Goal: Task Accomplishment & Management: Manage account settings

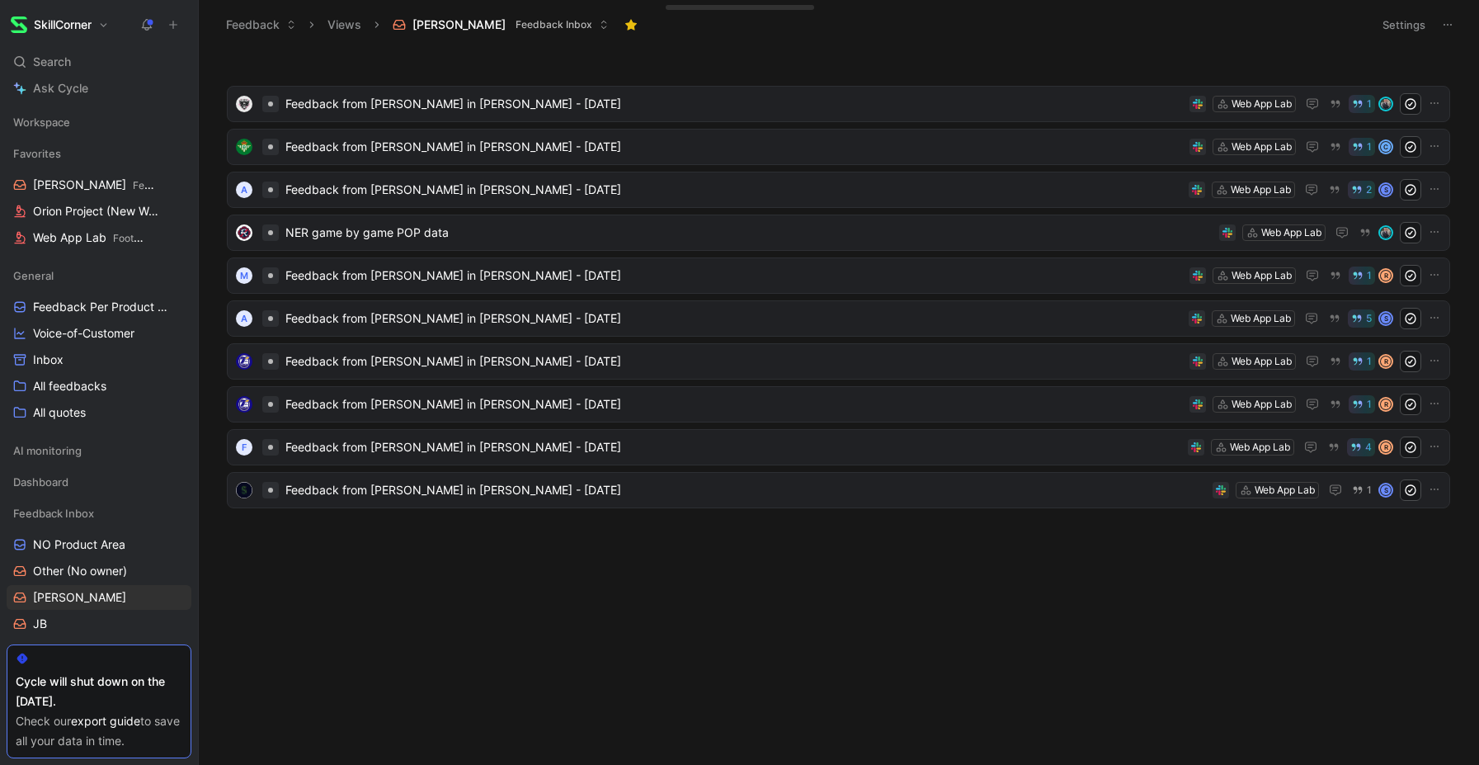
click at [1413, 24] on button "Settings" at bounding box center [1404, 24] width 58 height 23
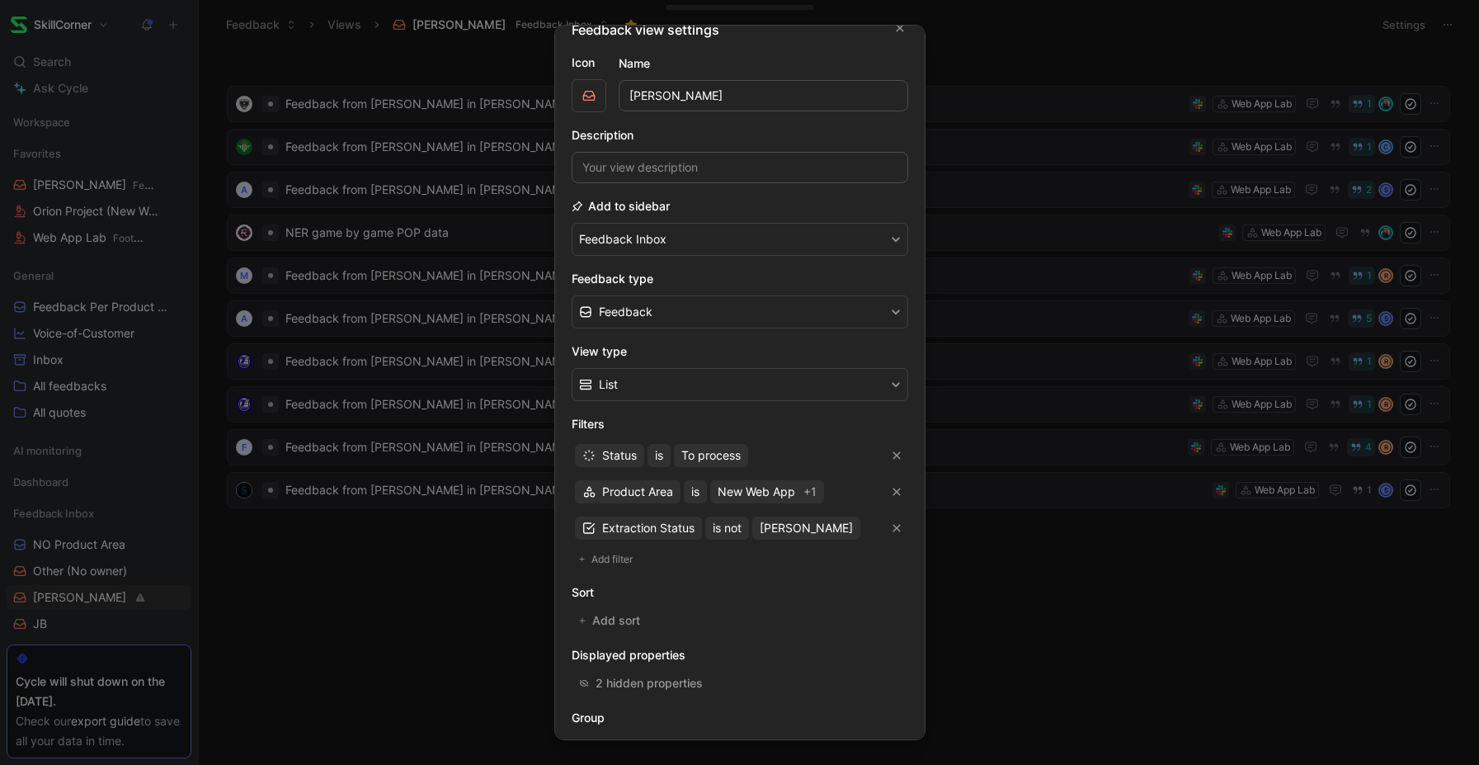
scroll to position [23, 0]
click at [798, 487] on span "New Web App +1" at bounding box center [767, 491] width 99 height 20
click at [1011, 597] on div at bounding box center [739, 382] width 1479 height 765
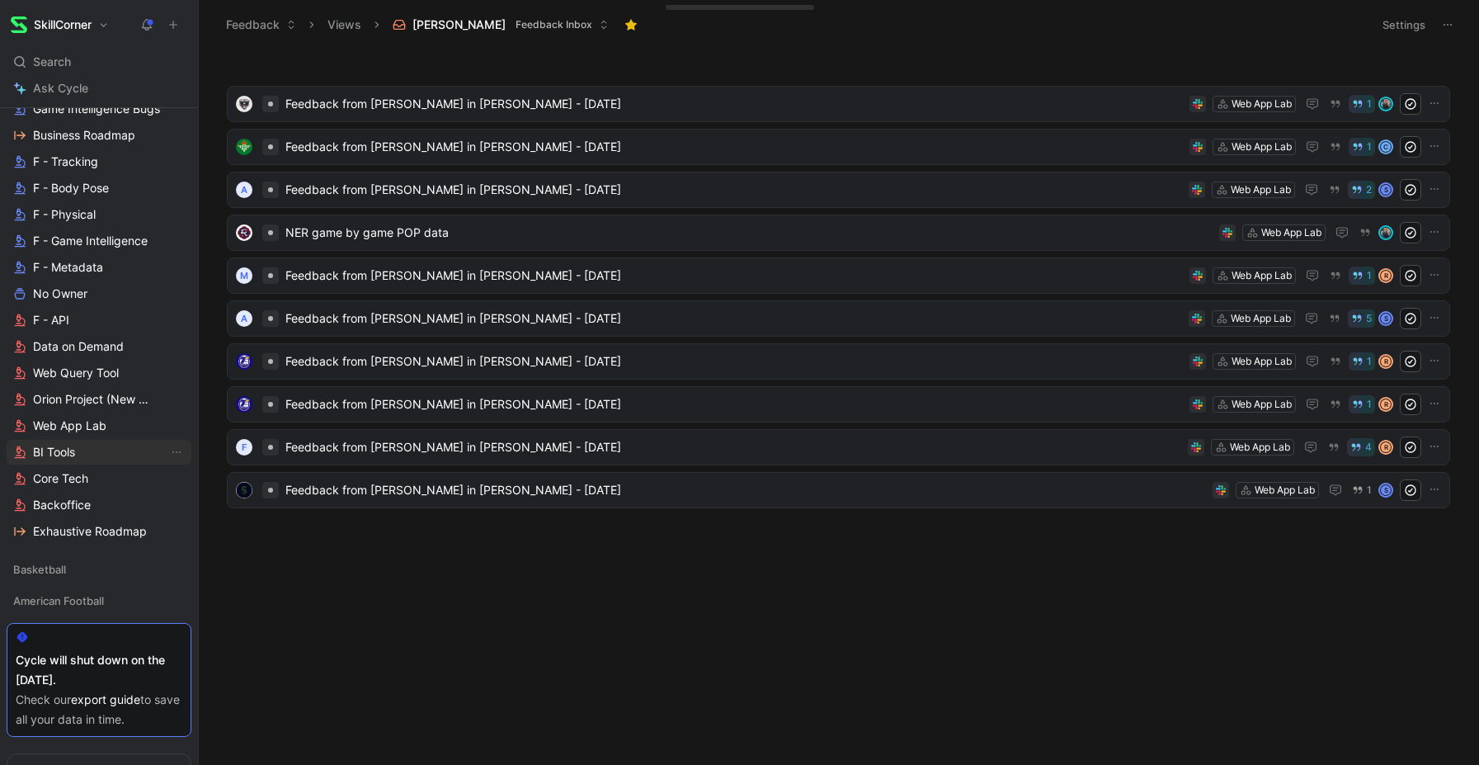
scroll to position [707, 0]
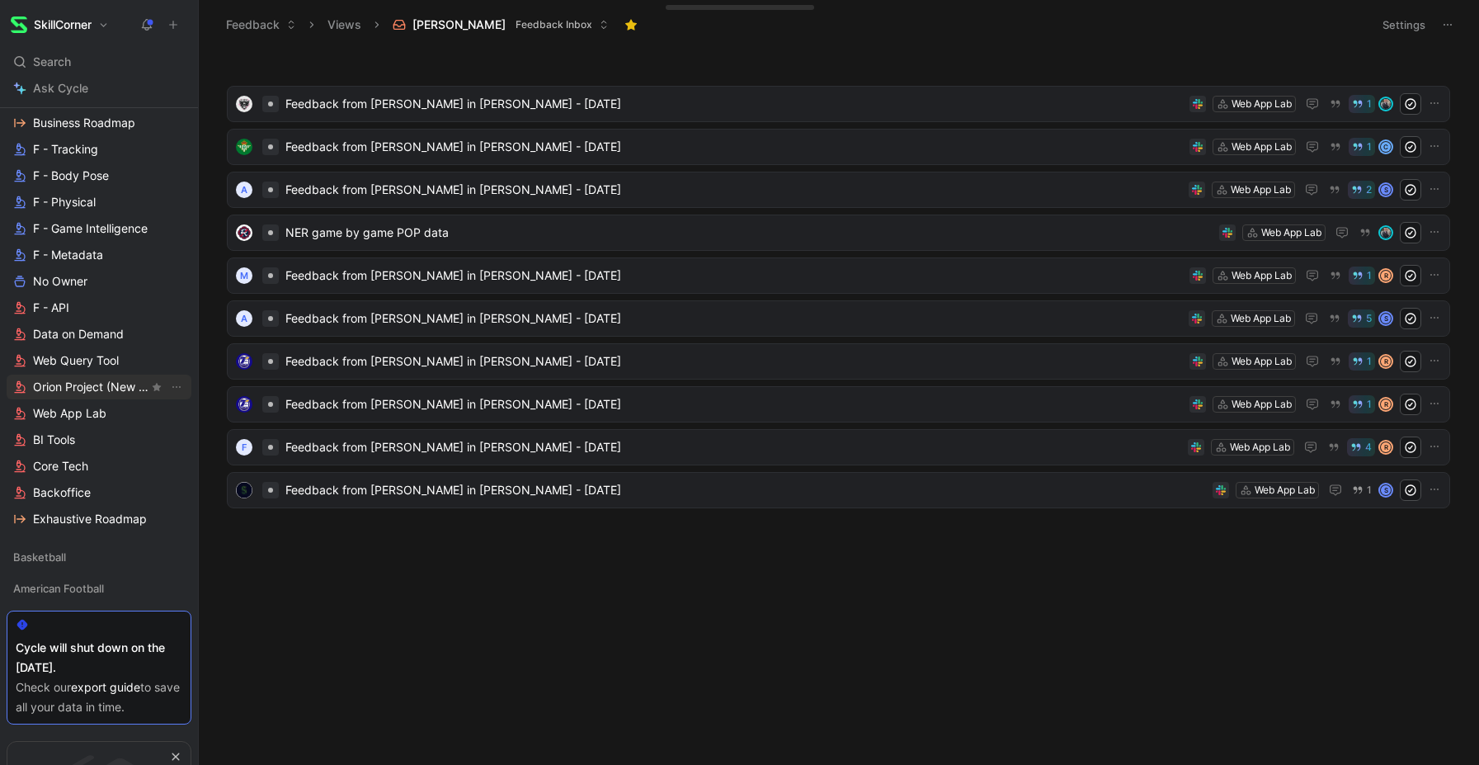
click at [80, 385] on span "Orion Project (New Web App)" at bounding box center [90, 387] width 115 height 16
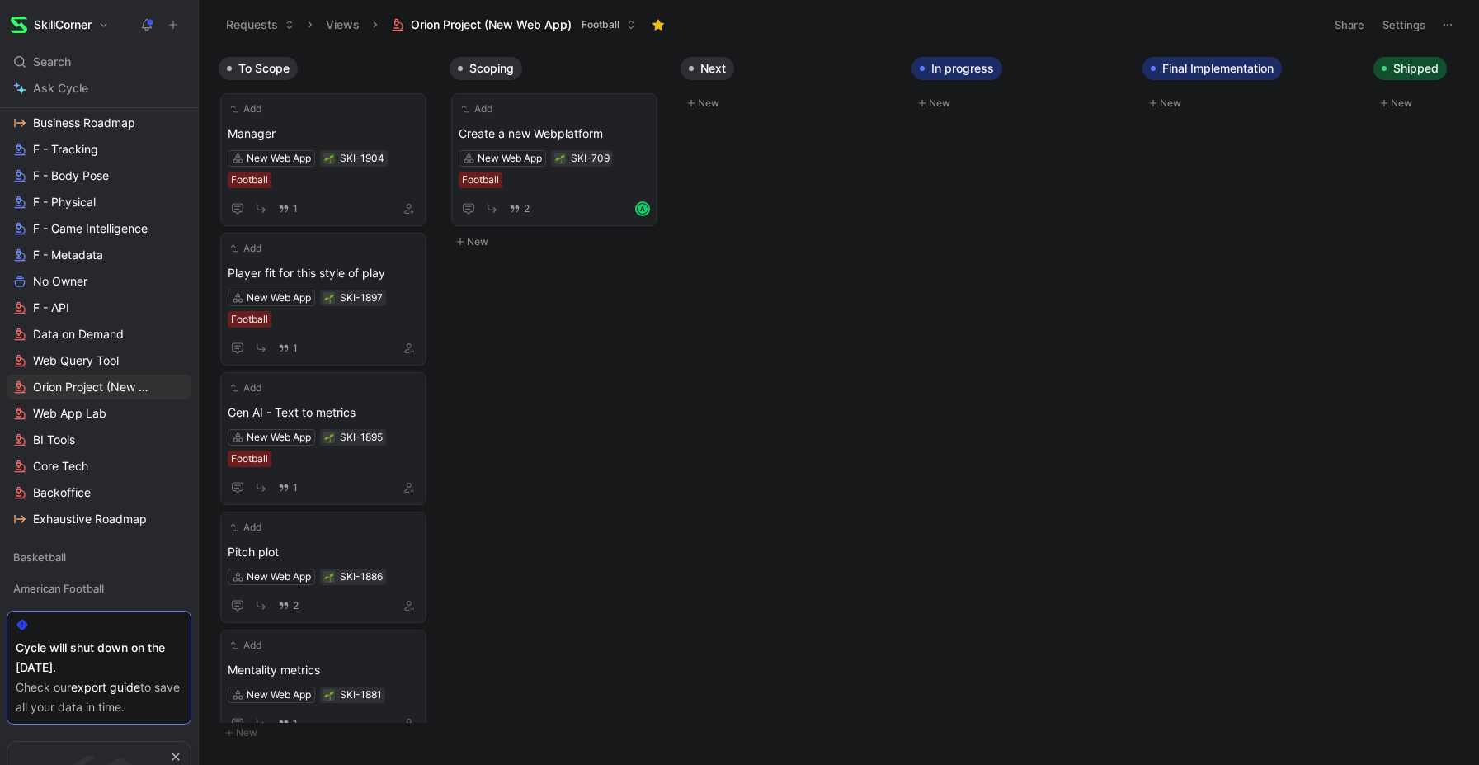
click at [1444, 24] on use at bounding box center [1448, 25] width 8 height 2
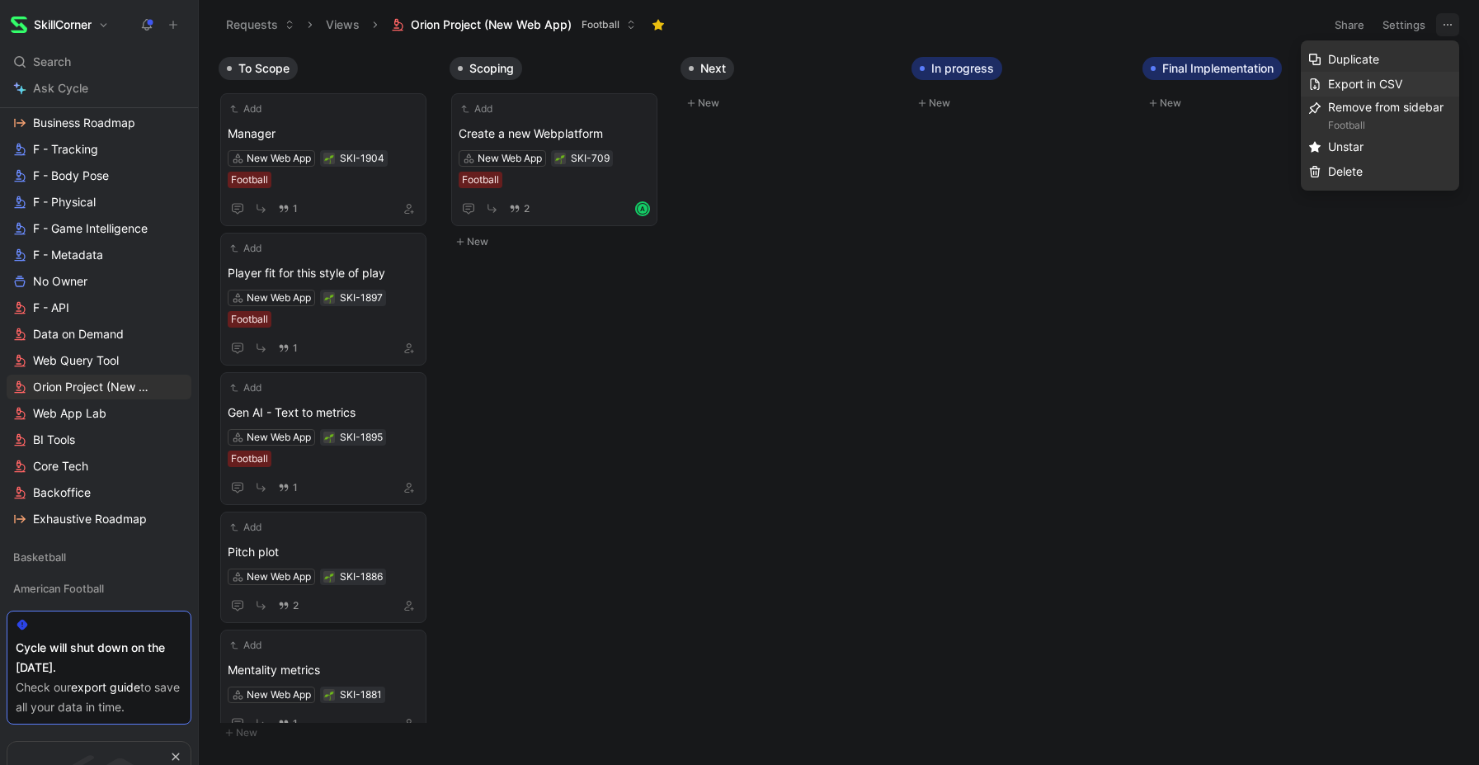
click at [1366, 82] on span "Export in CSV" at bounding box center [1365, 84] width 74 height 14
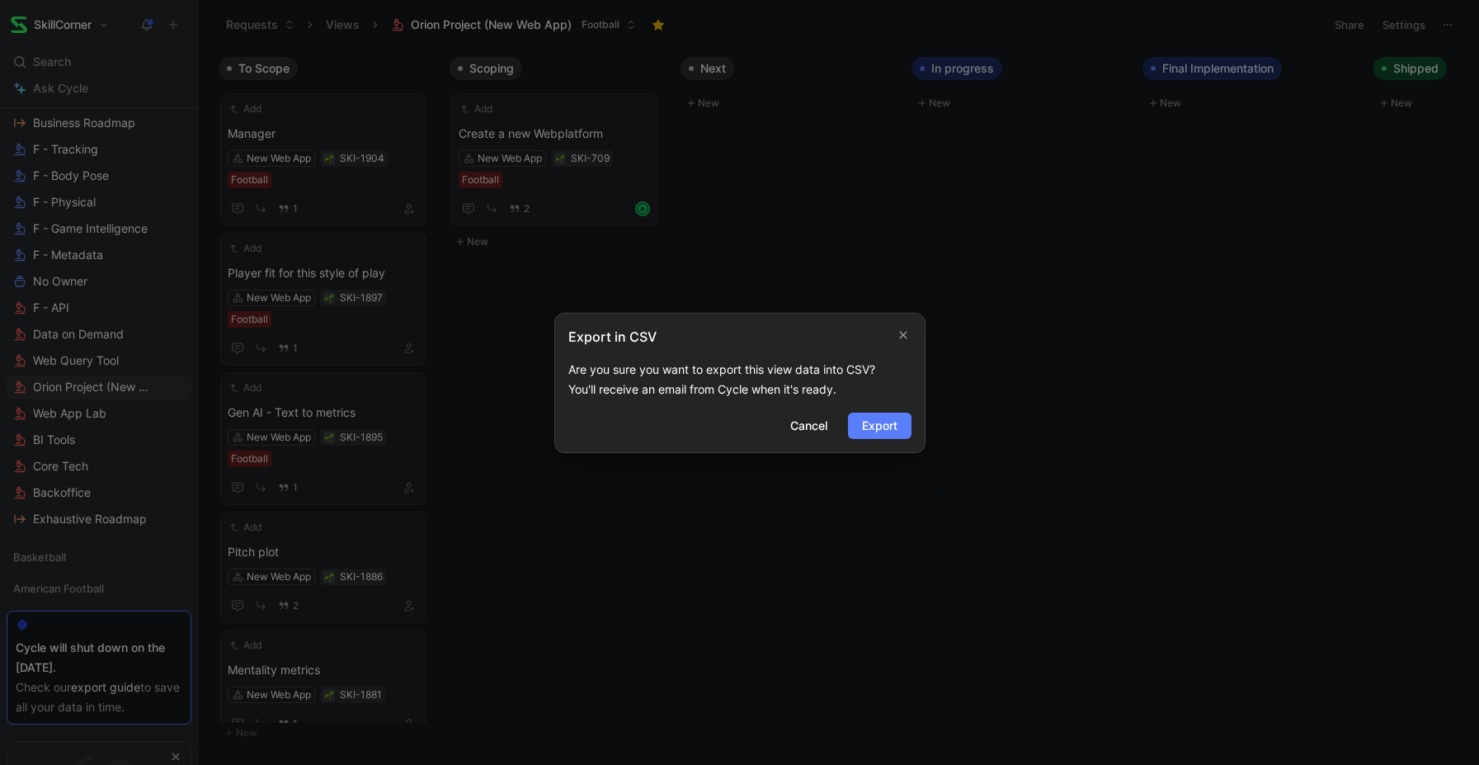
click at [886, 429] on span "Export" at bounding box center [879, 426] width 35 height 20
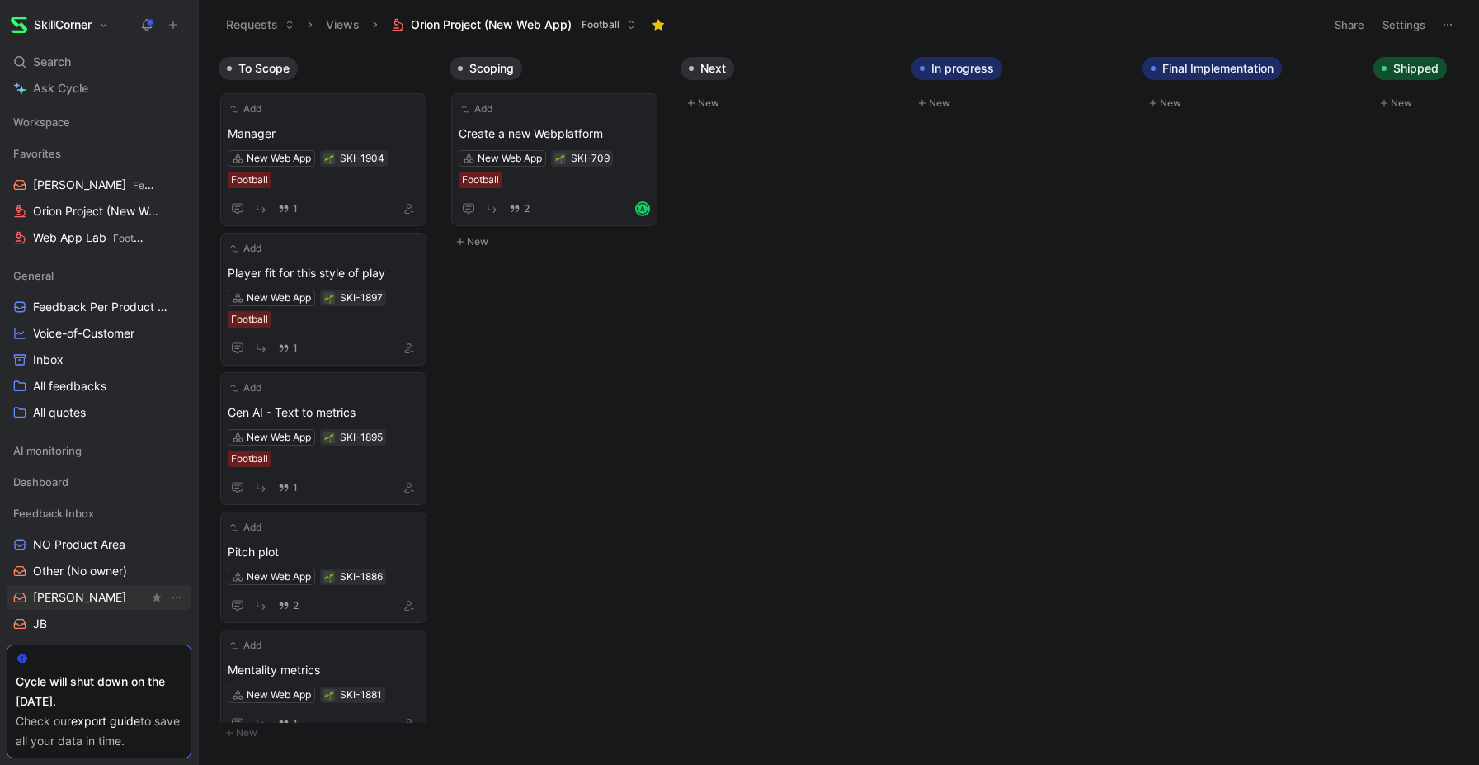
click at [61, 588] on link "[PERSON_NAME]" at bounding box center [99, 597] width 185 height 25
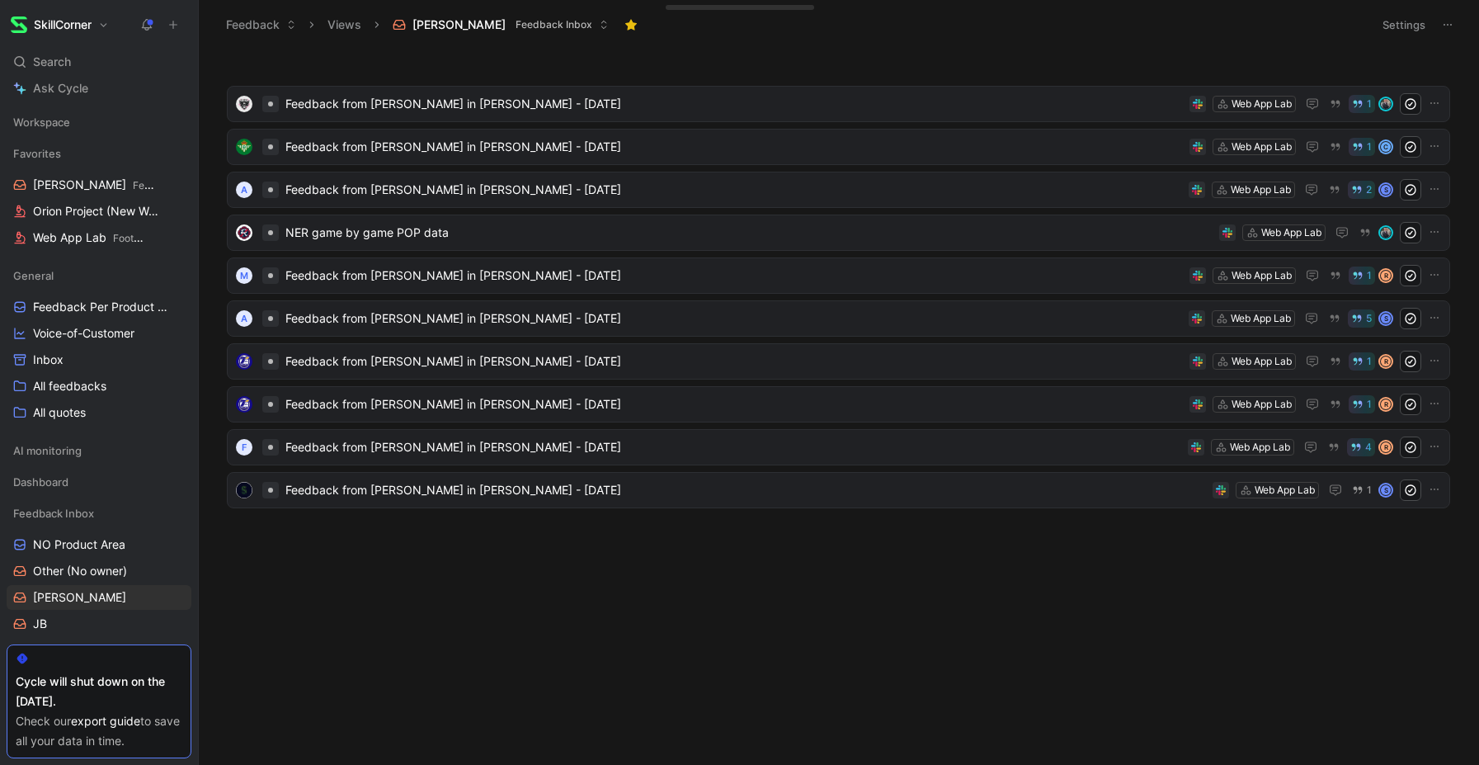
click at [1406, 23] on button "Settings" at bounding box center [1404, 24] width 58 height 23
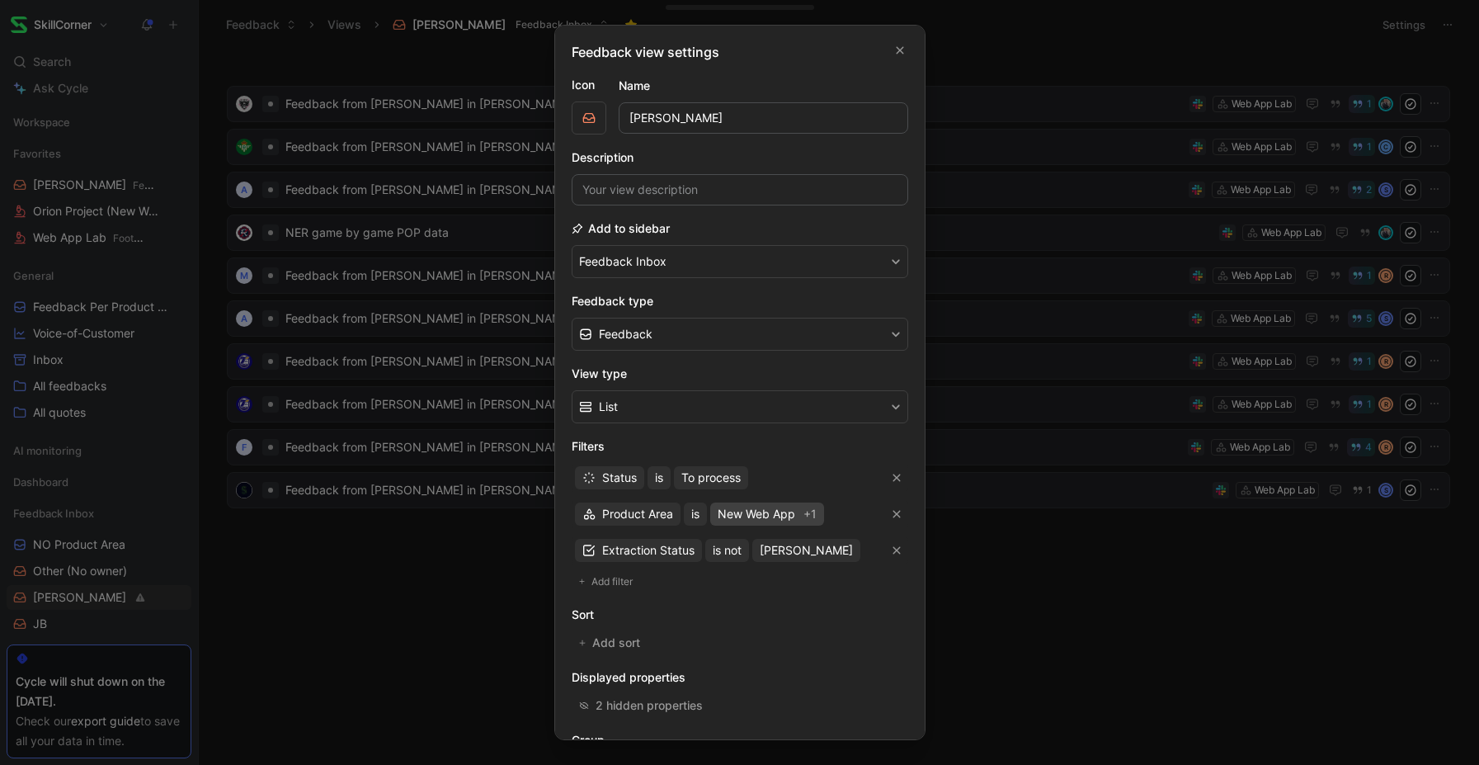
click at [772, 516] on span "New Web App" at bounding box center [757, 514] width 78 height 20
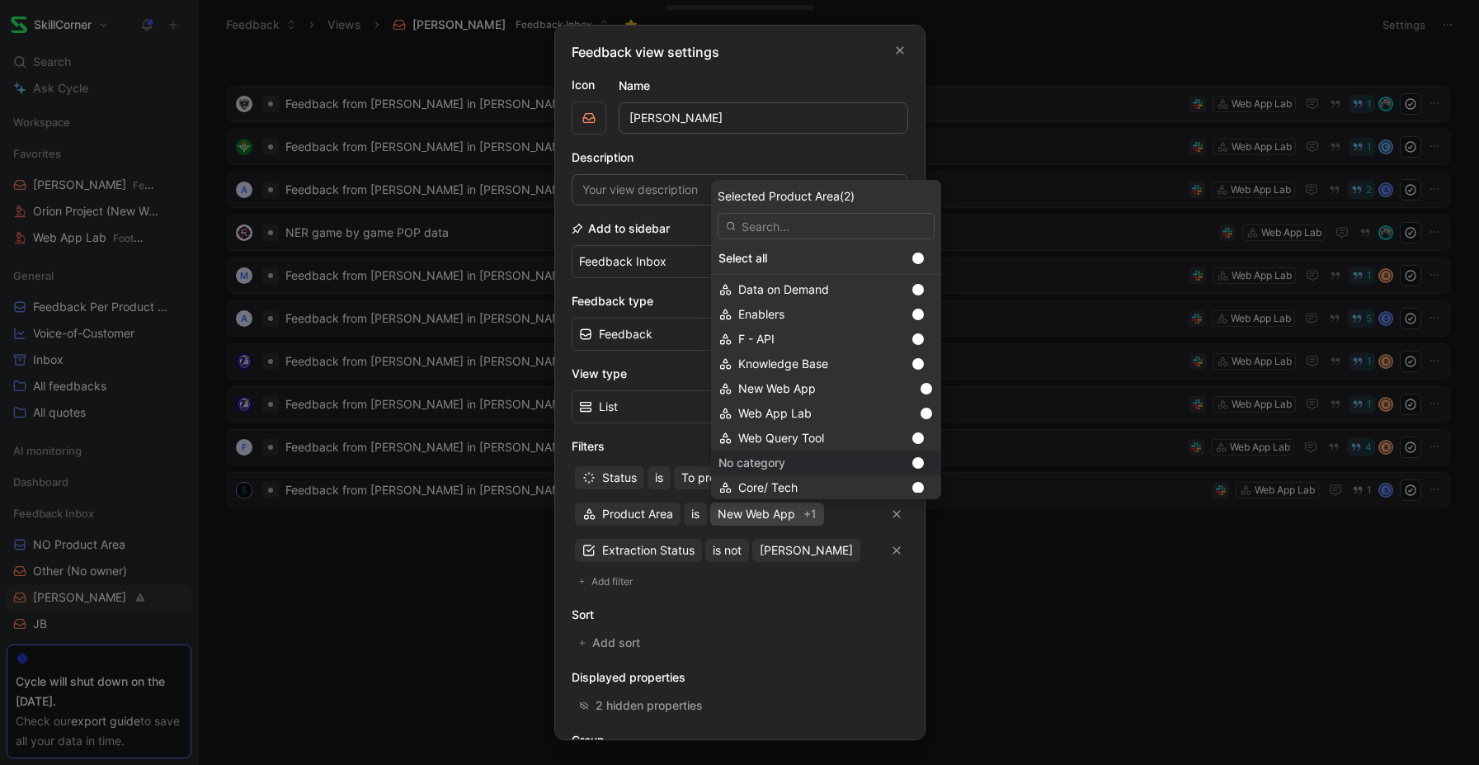
scroll to position [577, 0]
click at [921, 403] on div at bounding box center [927, 406] width 12 height 12
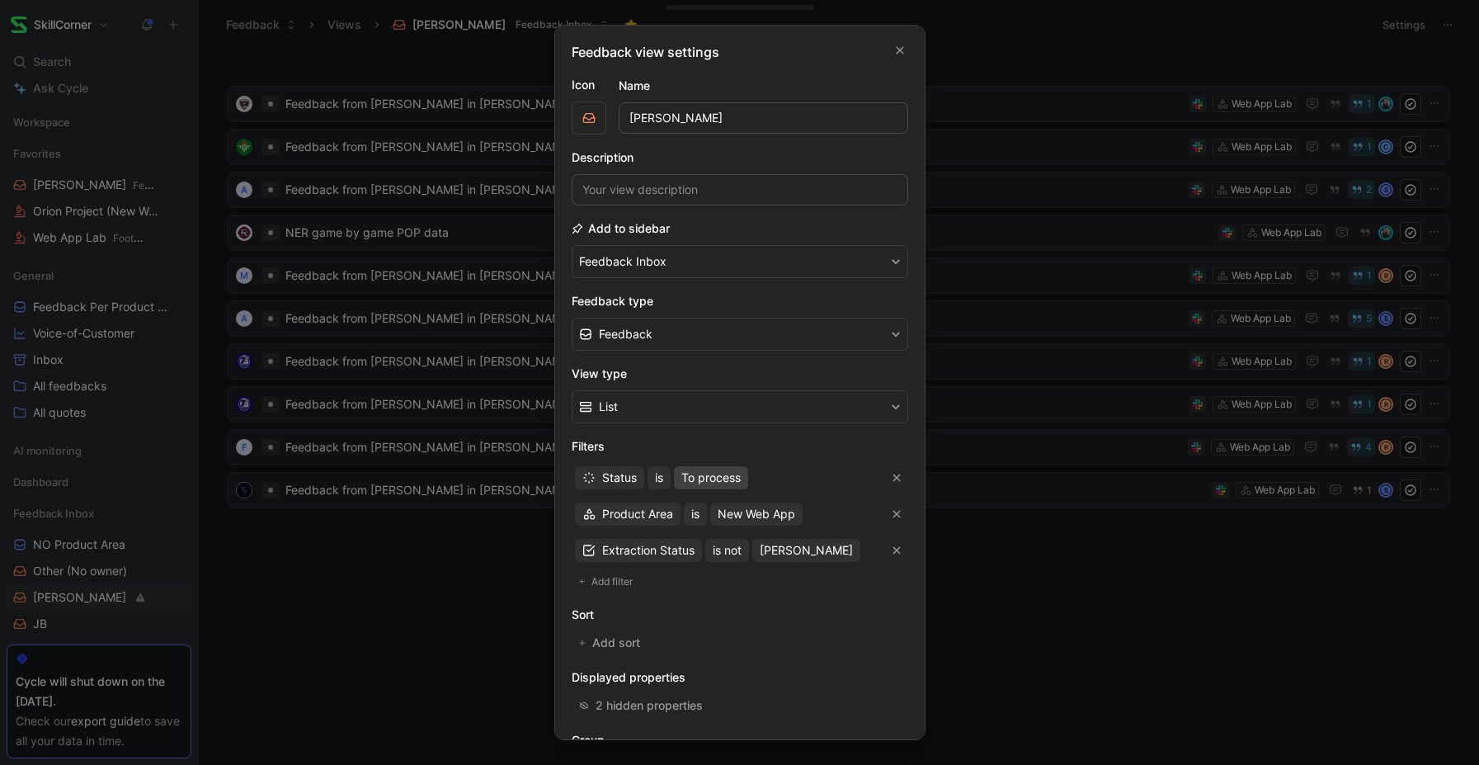
click at [724, 482] on span "To process" at bounding box center [710, 478] width 59 height 20
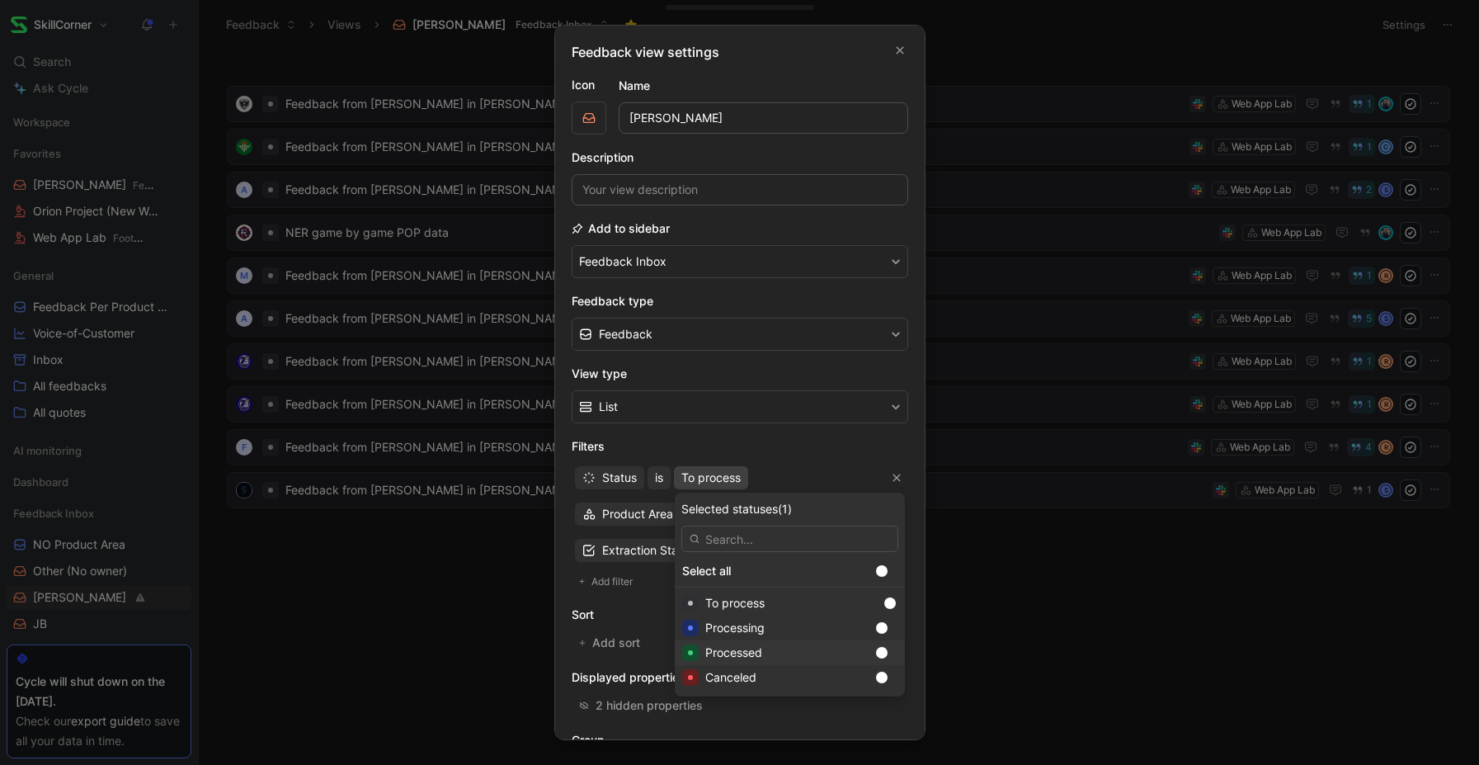
click at [876, 652] on div at bounding box center [882, 653] width 12 height 12
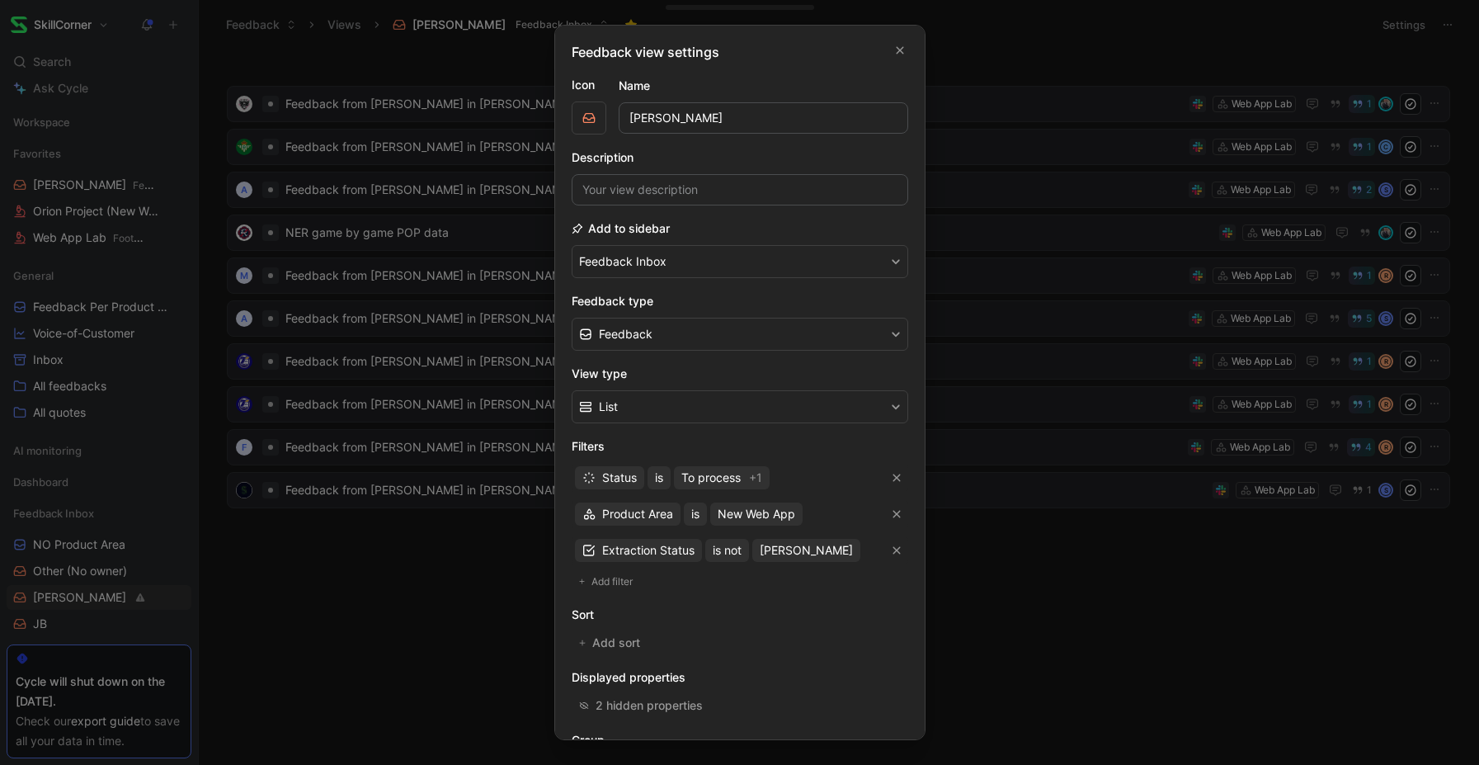
scroll to position [126, 0]
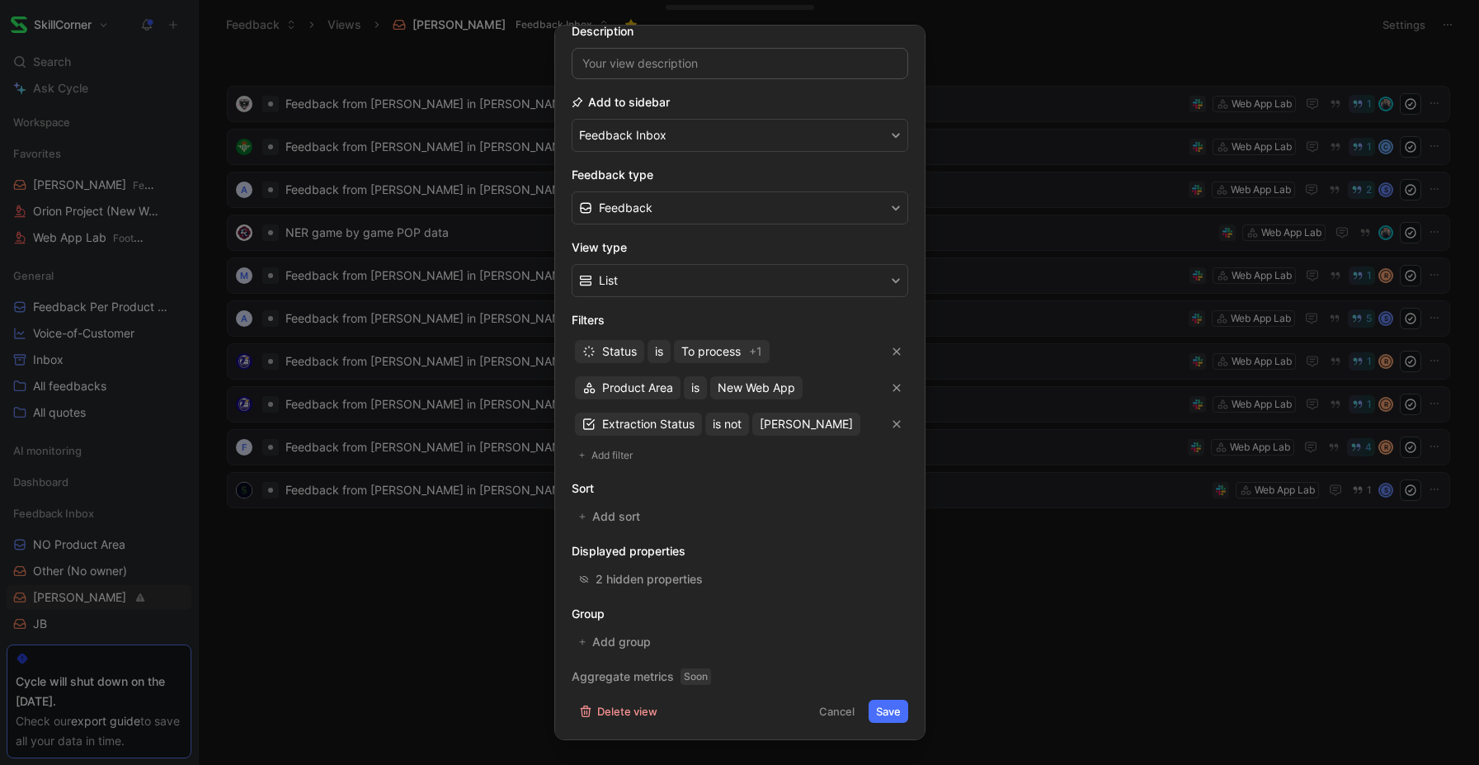
click at [886, 714] on button "Save" at bounding box center [889, 711] width 40 height 23
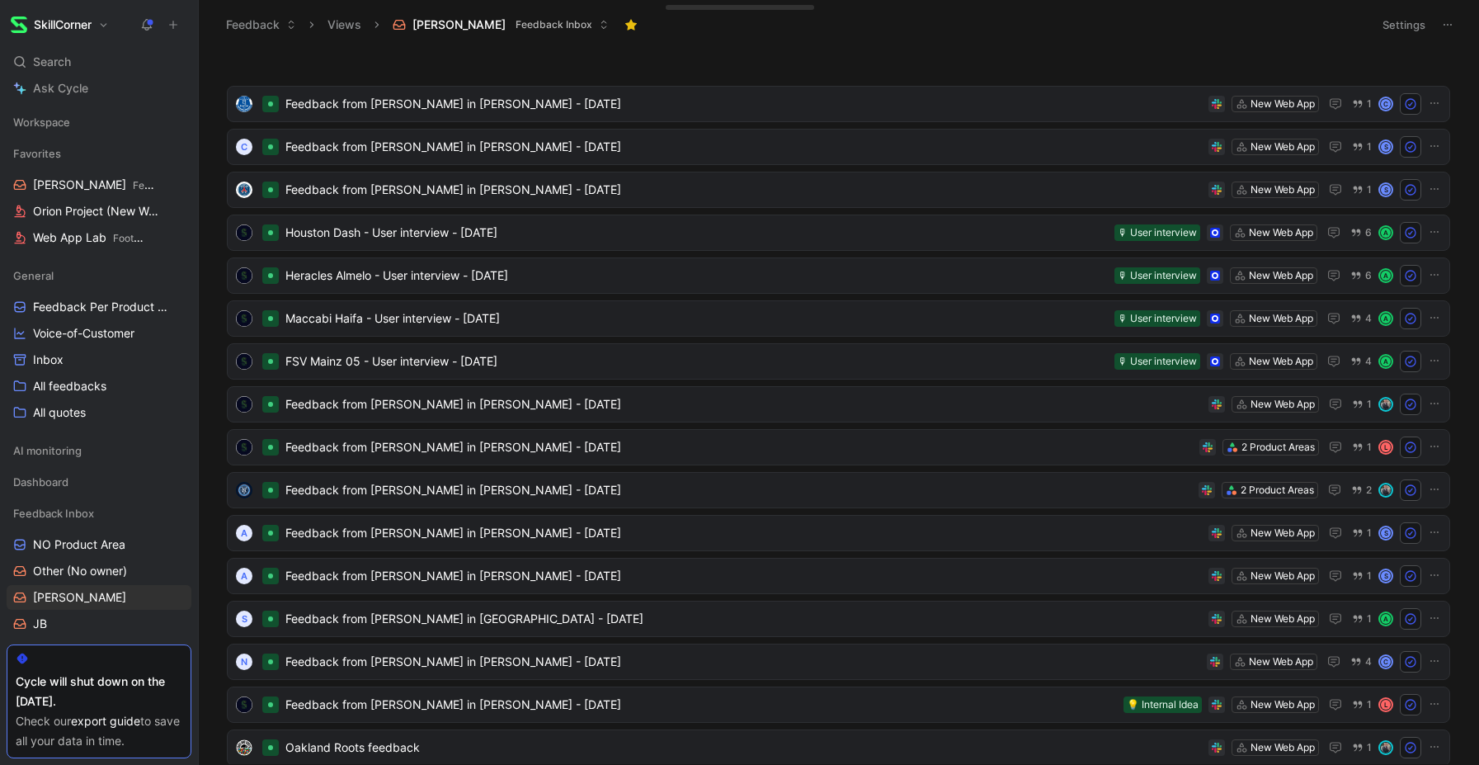
click at [1444, 20] on icon at bounding box center [1447, 24] width 13 height 13
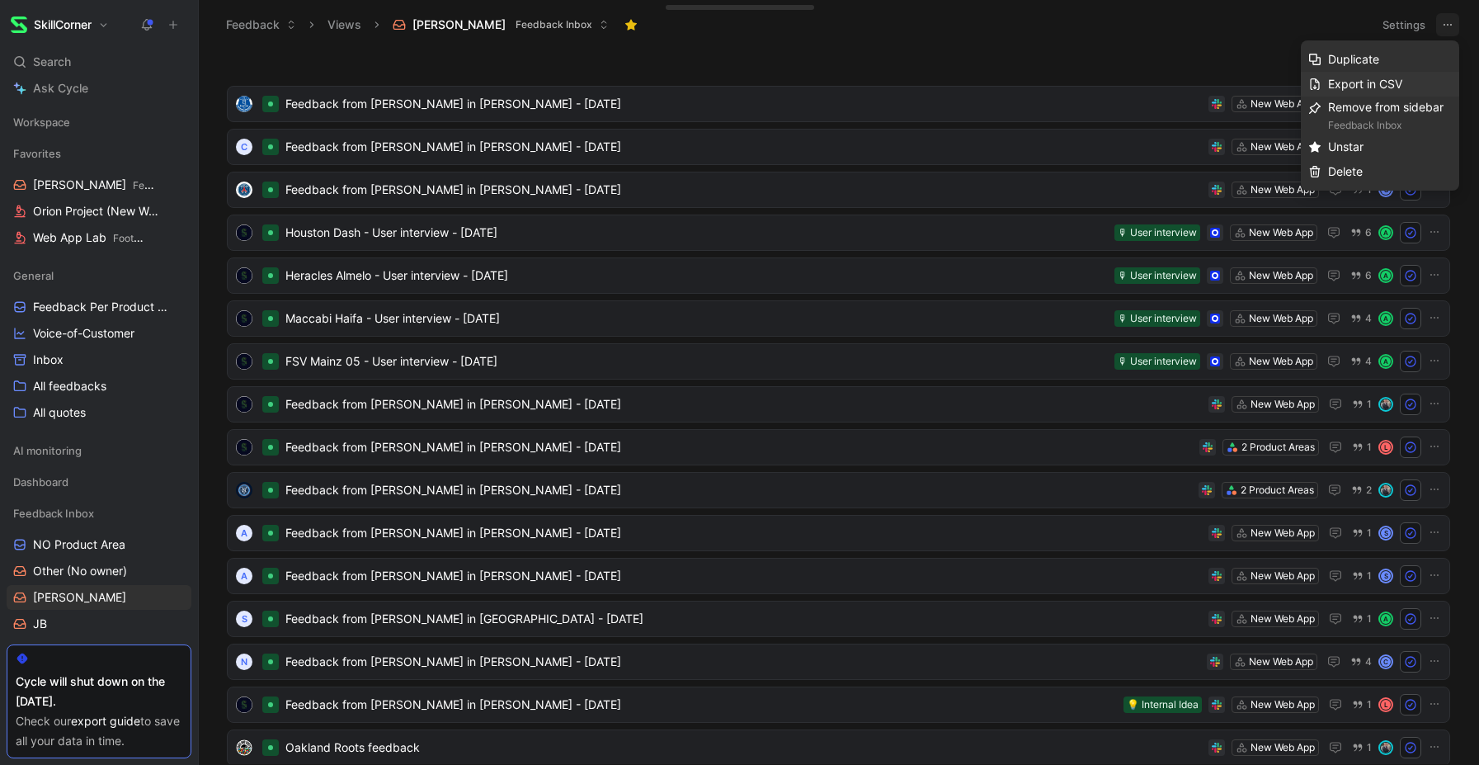
click at [1352, 80] on span "Export in CSV" at bounding box center [1365, 84] width 74 height 14
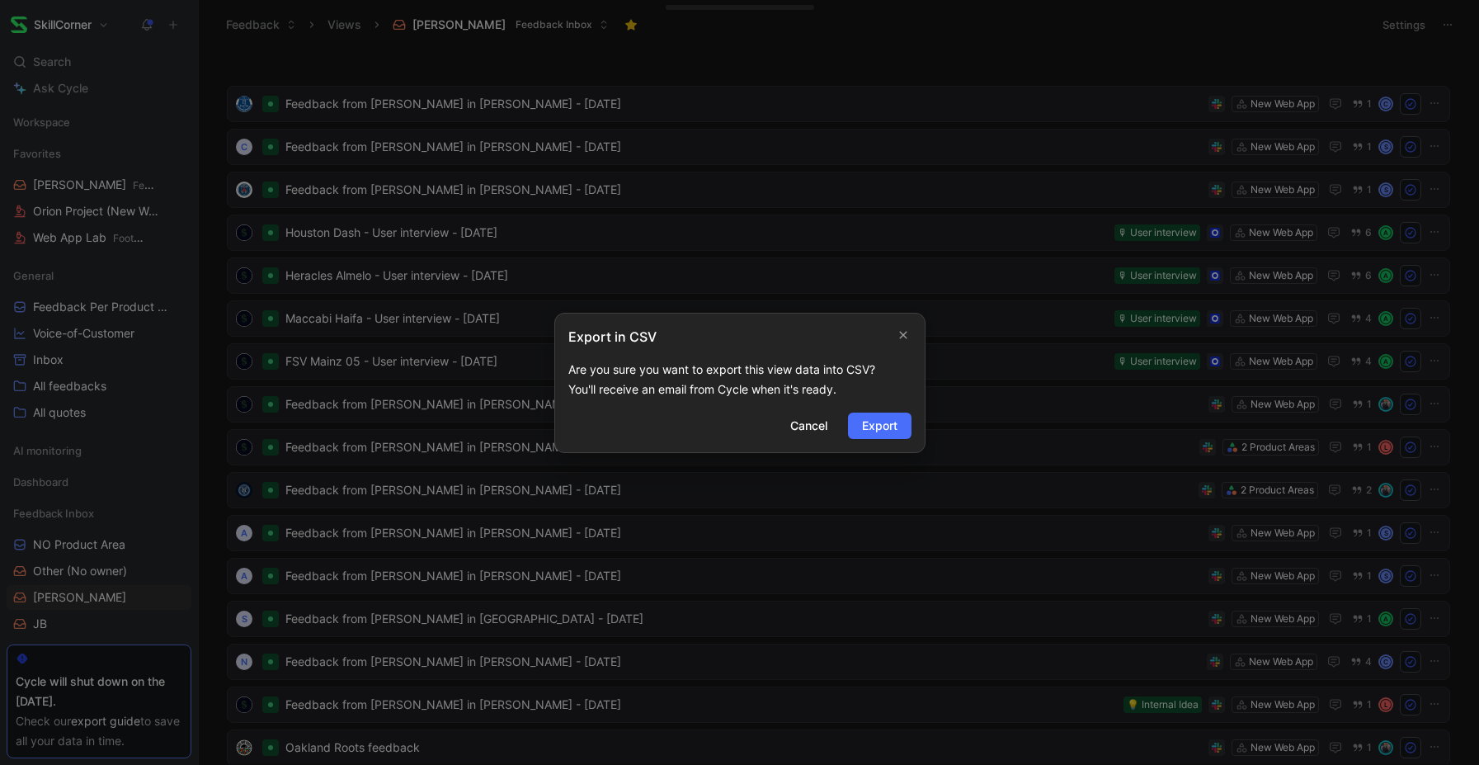
click at [880, 412] on div "Cancel Export" at bounding box center [843, 425] width 135 height 26
click at [880, 425] on span "Export" at bounding box center [879, 426] width 35 height 20
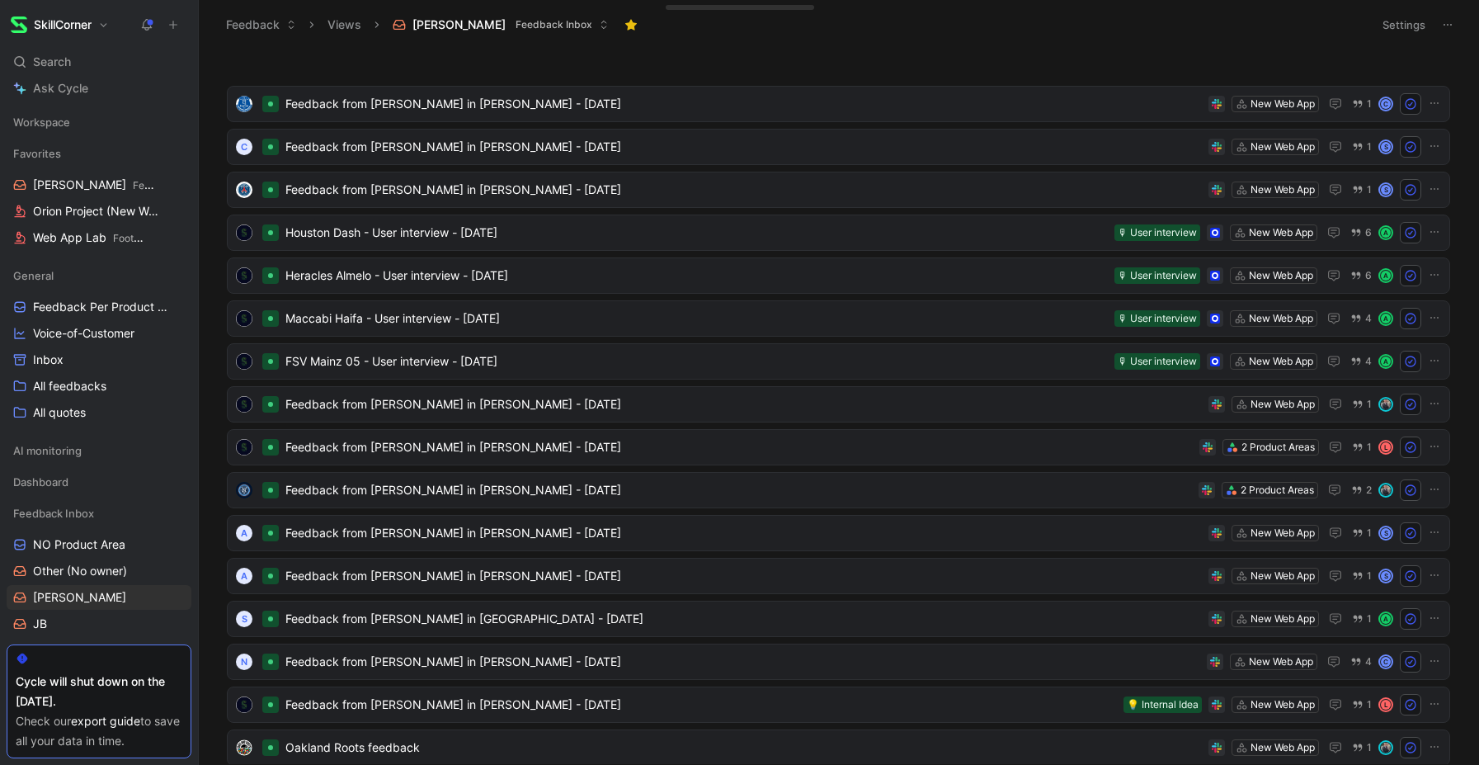
click at [1388, 30] on button "Settings" at bounding box center [1404, 24] width 58 height 23
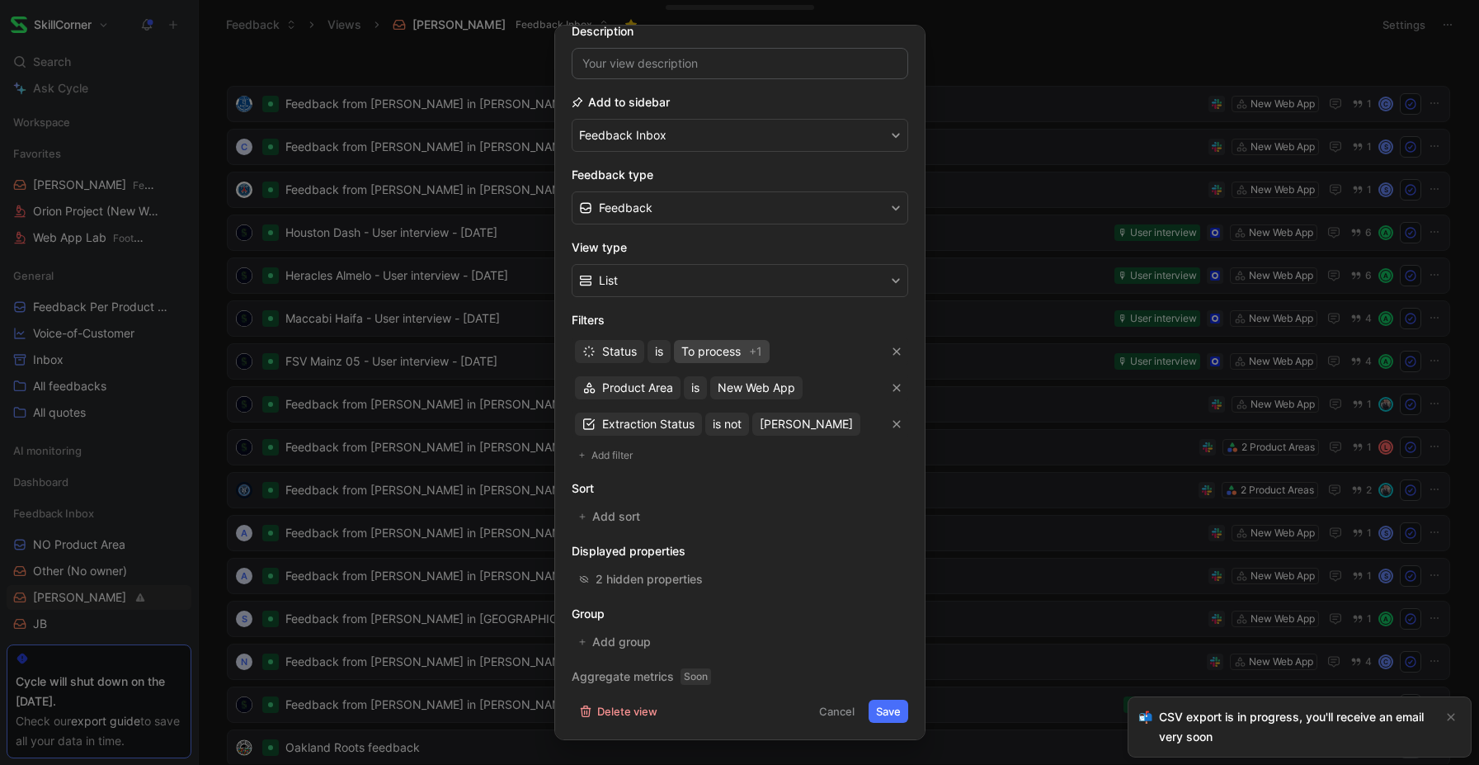
click at [740, 360] on span "To process" at bounding box center [710, 352] width 59 height 20
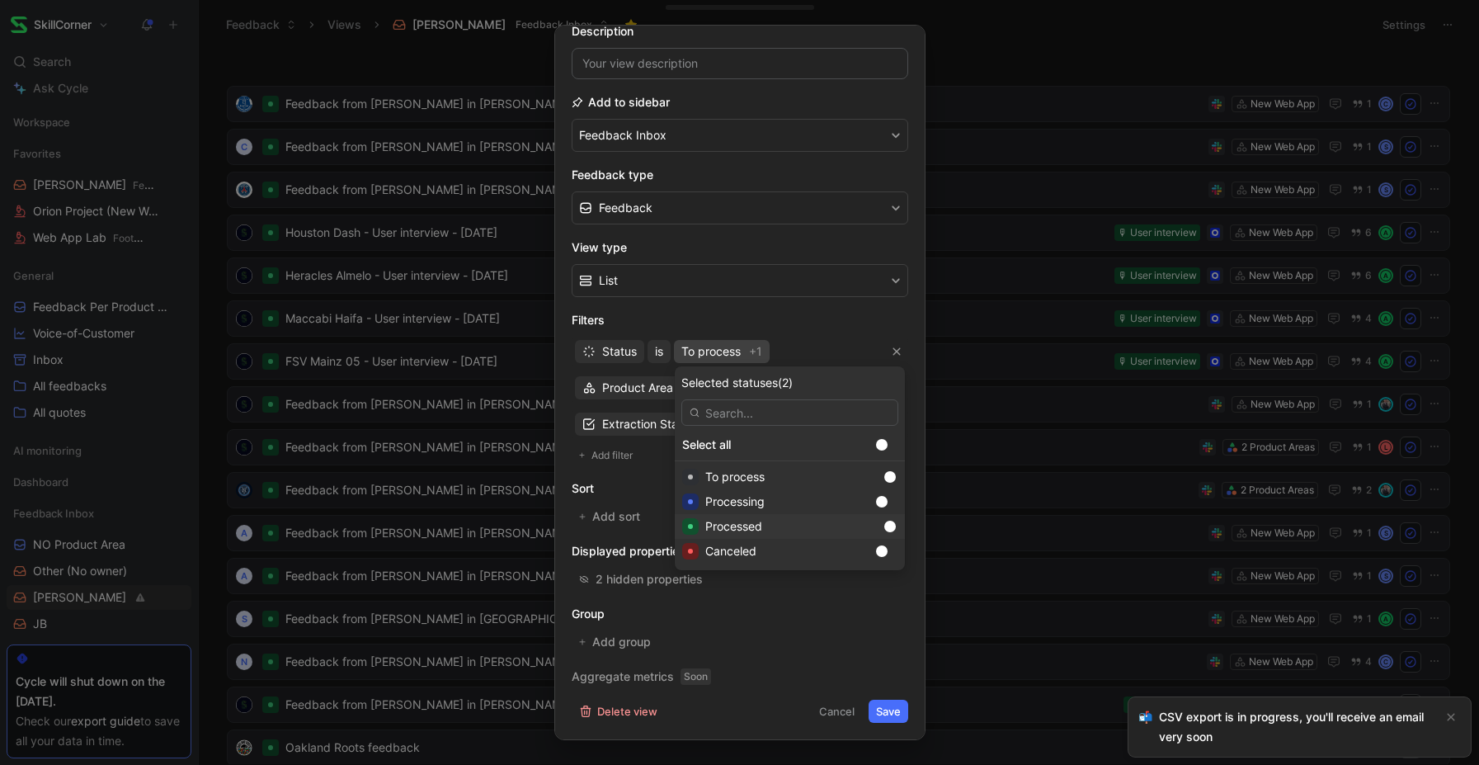
click at [884, 530] on div at bounding box center [890, 527] width 12 height 12
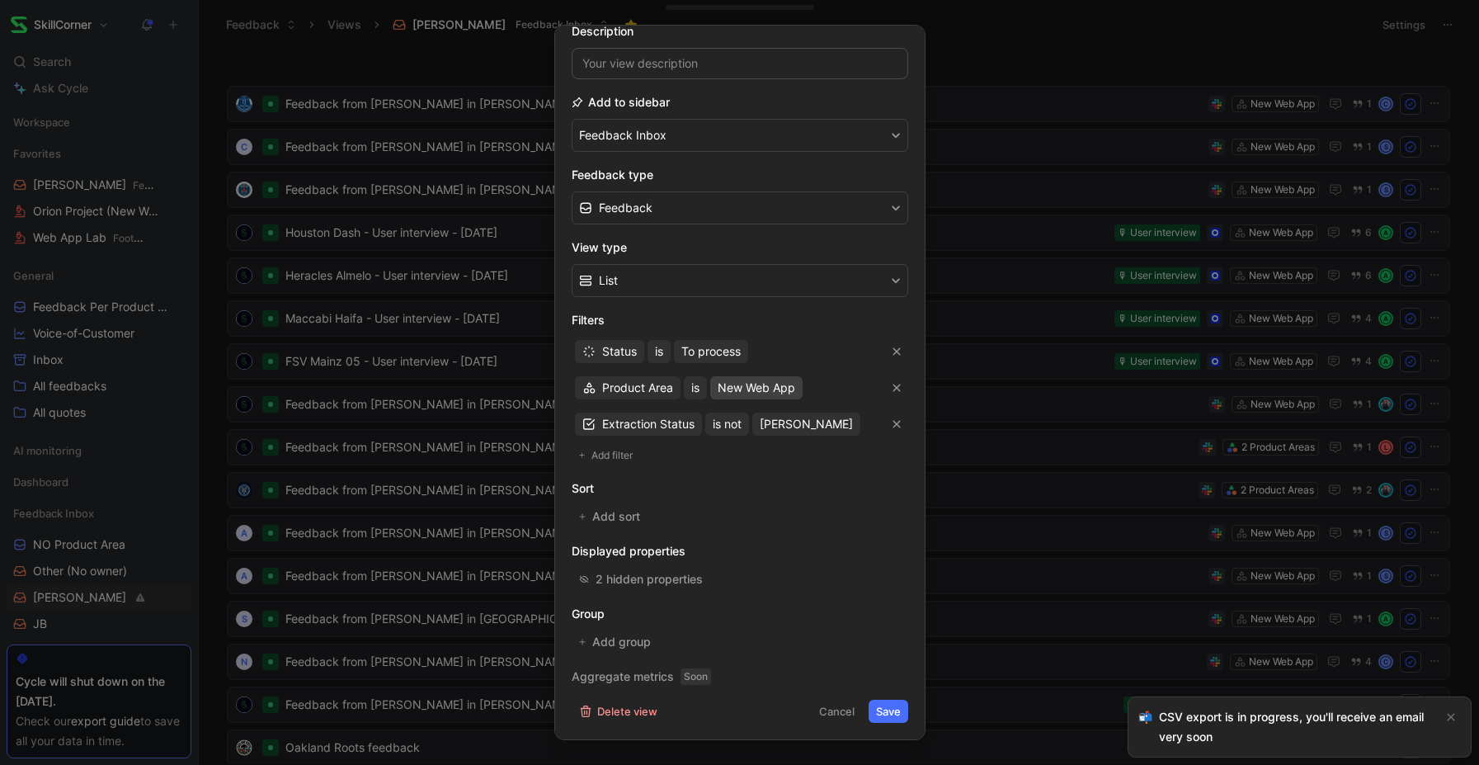
click at [776, 394] on span "New Web App" at bounding box center [757, 388] width 78 height 20
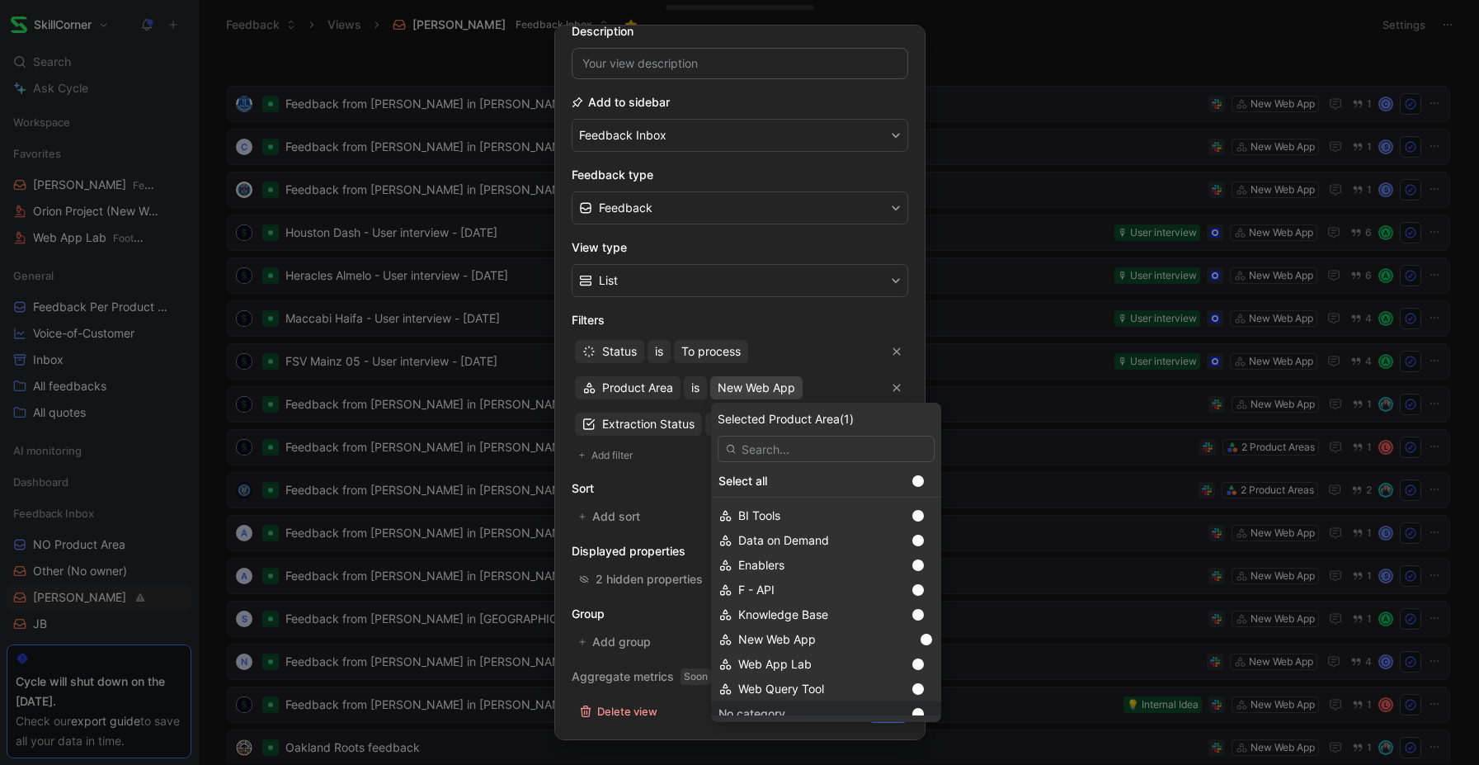
scroll to position [577, 0]
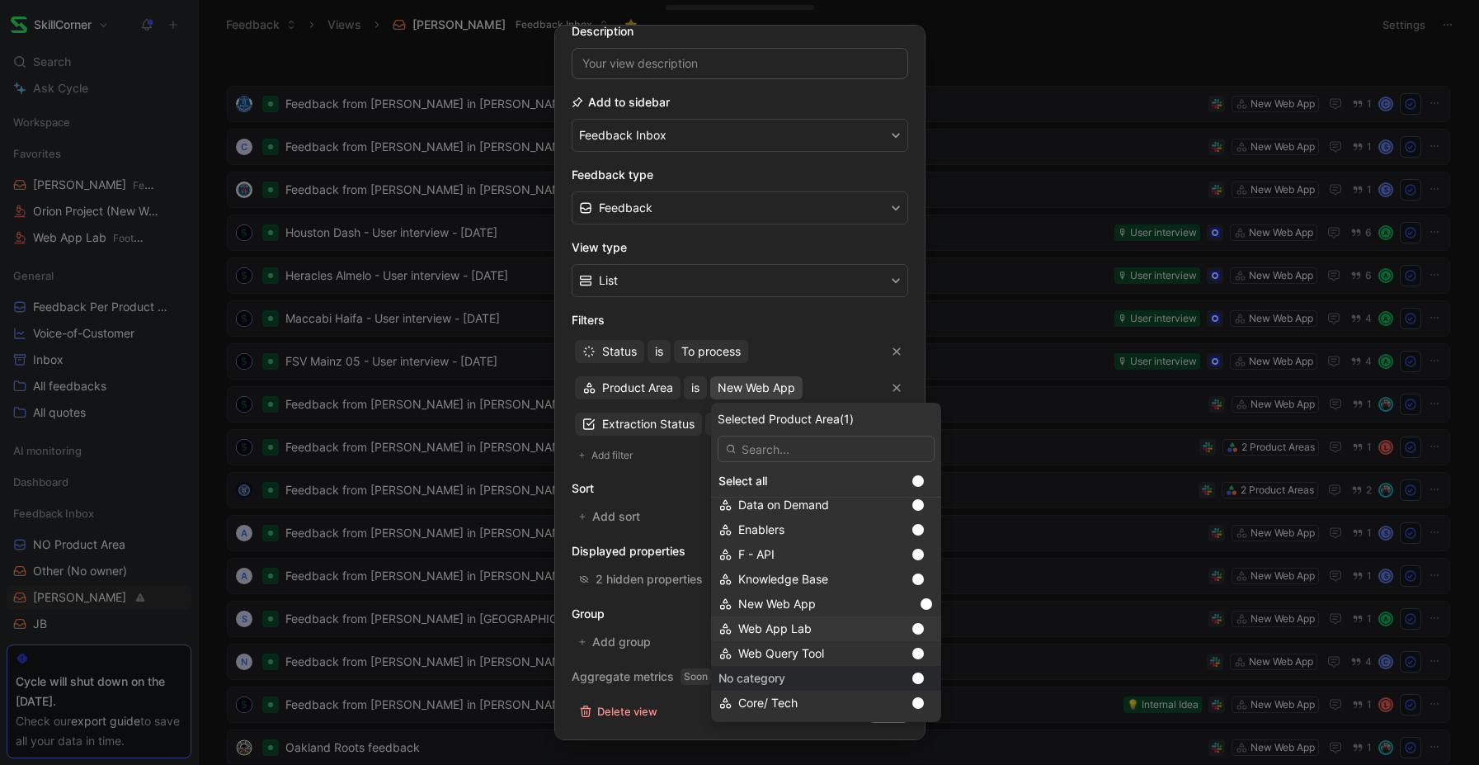
click at [911, 631] on div at bounding box center [922, 628] width 23 height 15
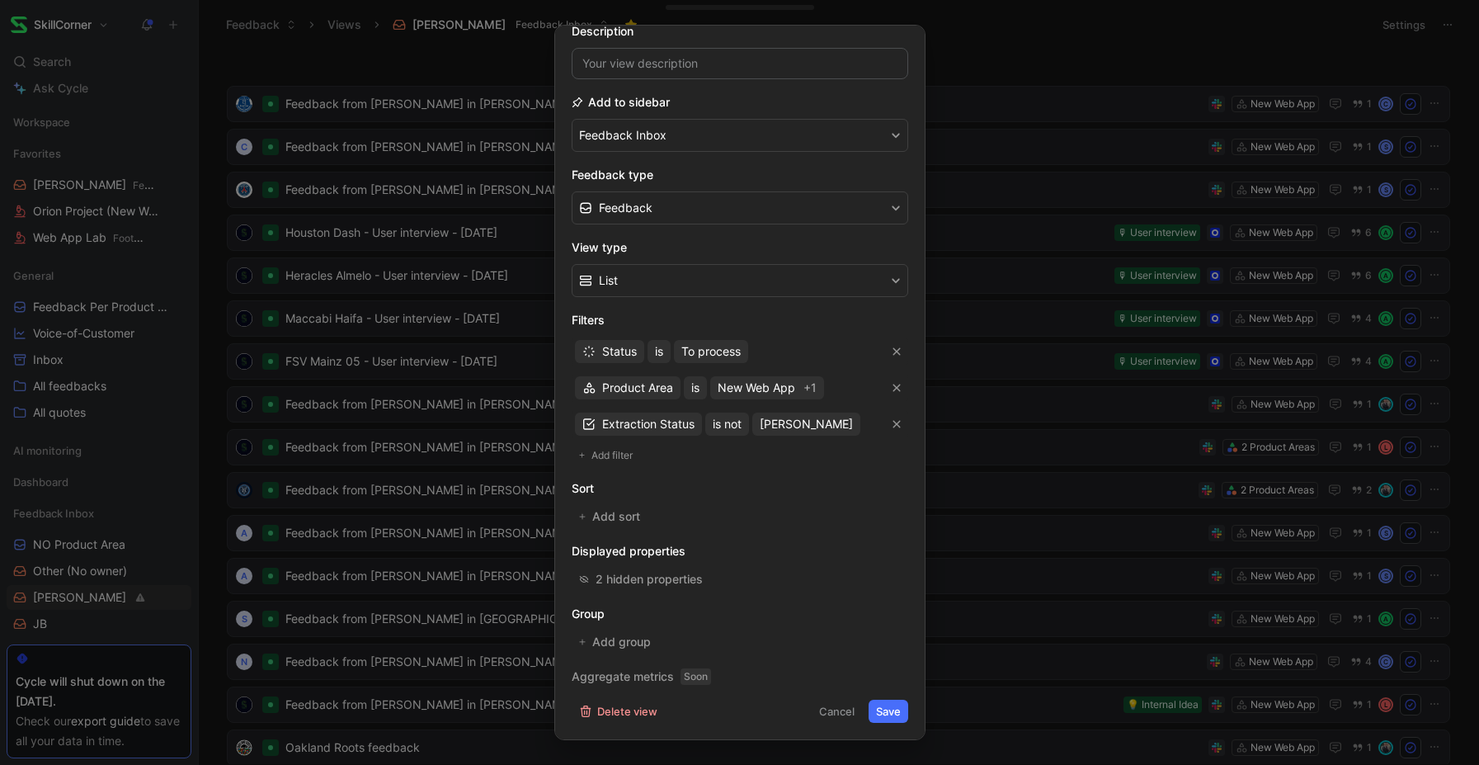
click at [901, 707] on button "Save" at bounding box center [889, 711] width 40 height 23
